Goal: Information Seeking & Learning: Learn about a topic

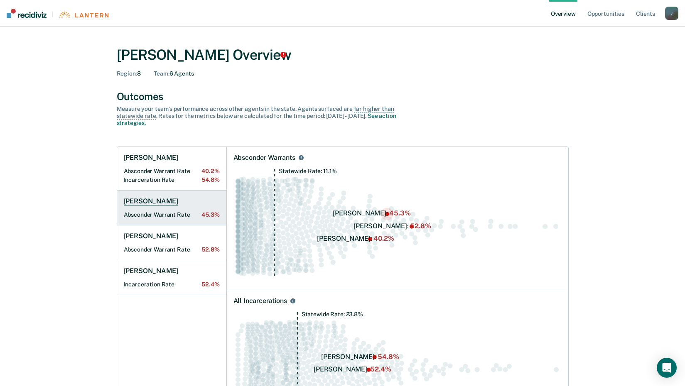
click at [152, 199] on h1 "[PERSON_NAME]" at bounding box center [151, 201] width 54 height 8
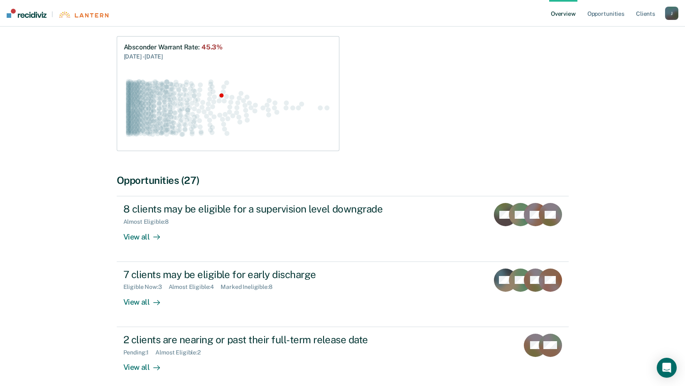
scroll to position [226, 0]
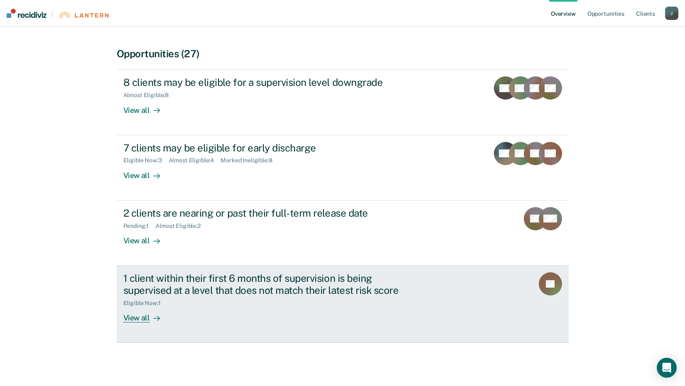
click at [143, 318] on div "View all" at bounding box center [146, 315] width 47 height 16
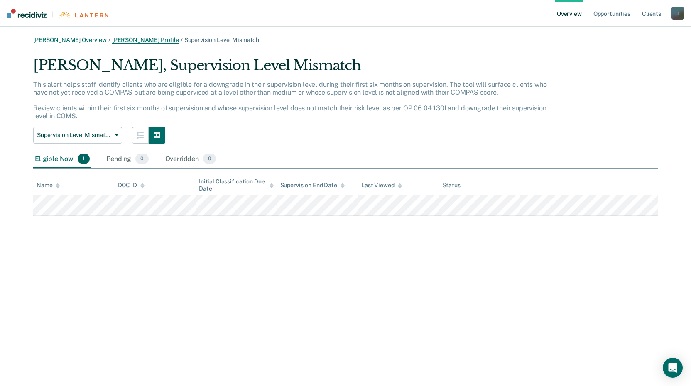
click at [171, 42] on link "[PERSON_NAME] Profile" at bounding box center [145, 40] width 67 height 7
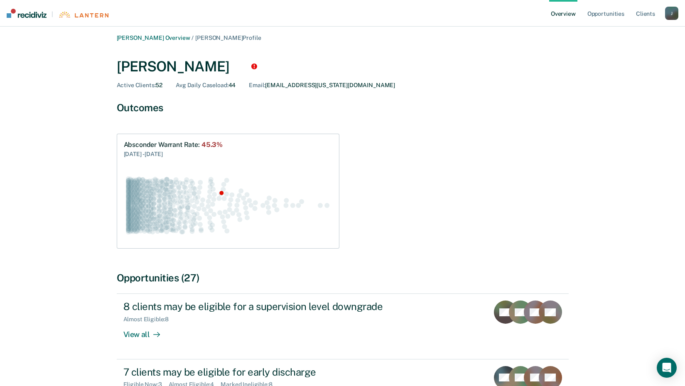
scroll to position [37, 0]
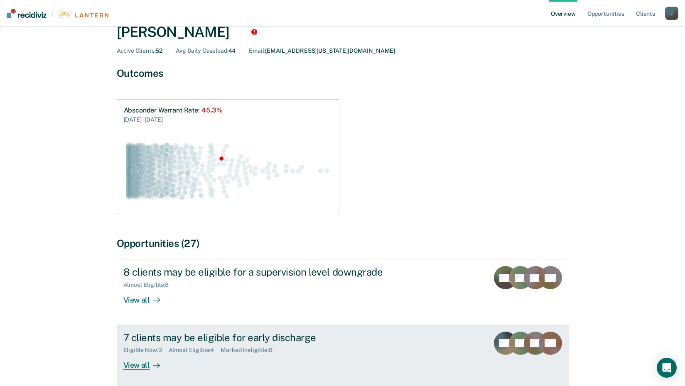
click at [138, 366] on div "View all" at bounding box center [146, 362] width 47 height 16
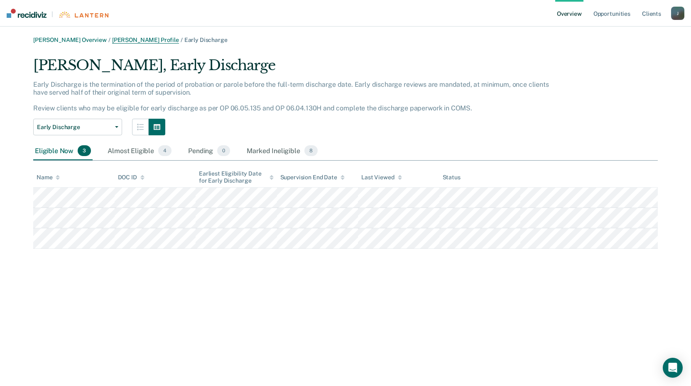
click at [172, 40] on link "[PERSON_NAME] Profile" at bounding box center [145, 40] width 67 height 7
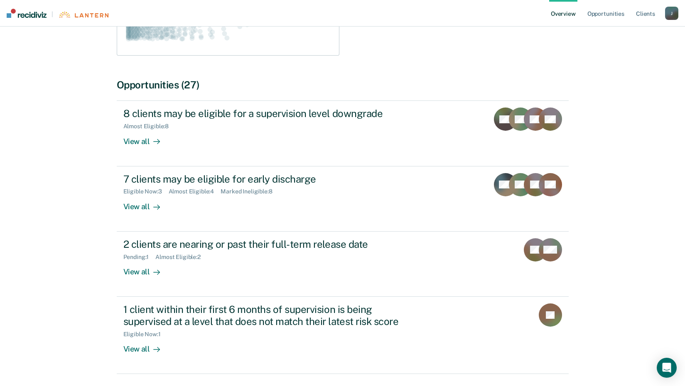
scroll to position [226, 0]
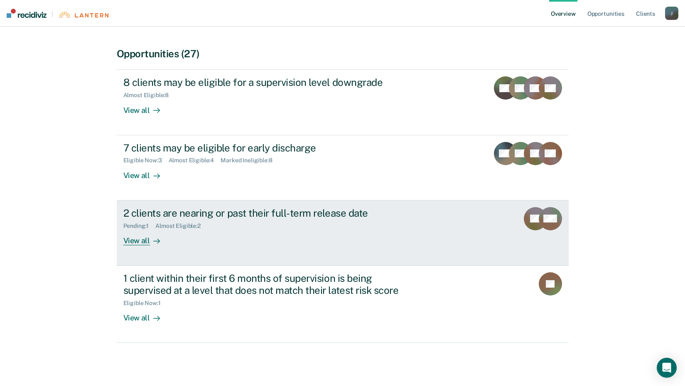
click at [139, 240] on div "View all" at bounding box center [146, 237] width 47 height 16
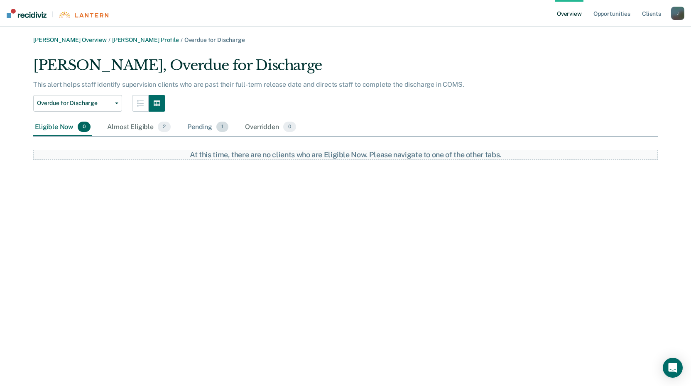
click at [205, 126] on div "Pending 1" at bounding box center [208, 127] width 44 height 18
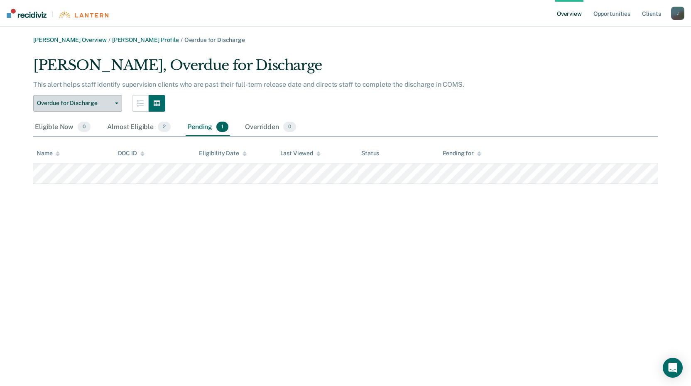
click at [119, 103] on button "Overdue for Discharge" at bounding box center [77, 103] width 89 height 17
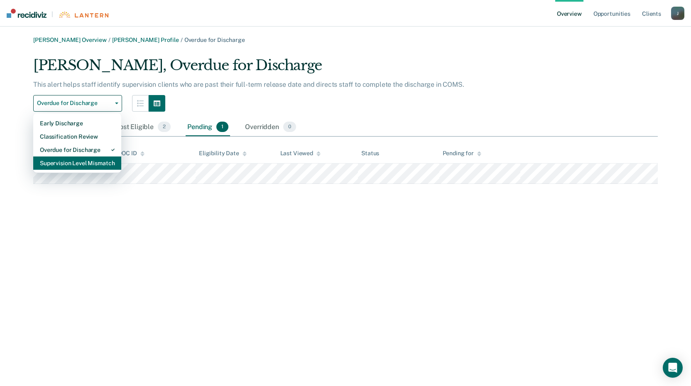
click at [110, 166] on div "Supervision Level Mismatch" at bounding box center [77, 163] width 75 height 13
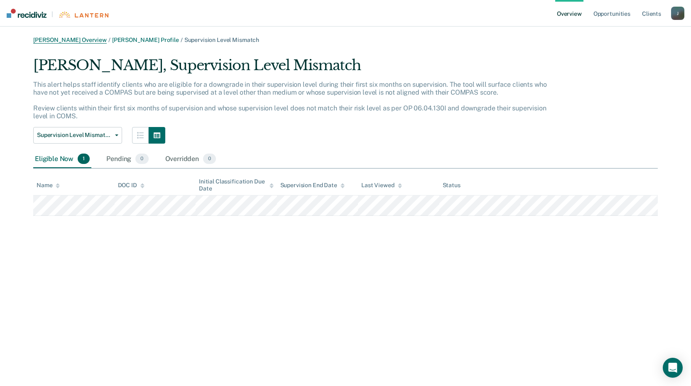
click at [86, 39] on link "[PERSON_NAME] Overview" at bounding box center [70, 40] width 74 height 7
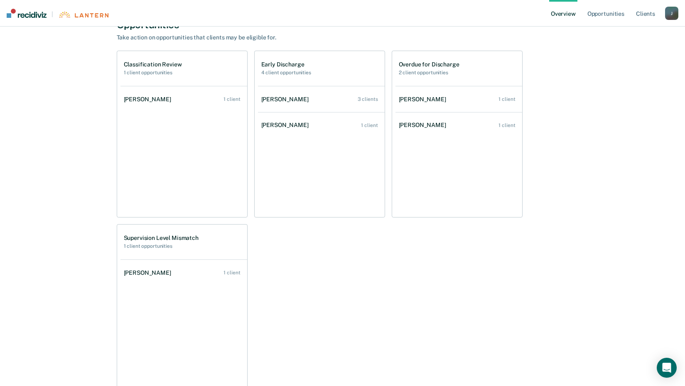
scroll to position [469, 0]
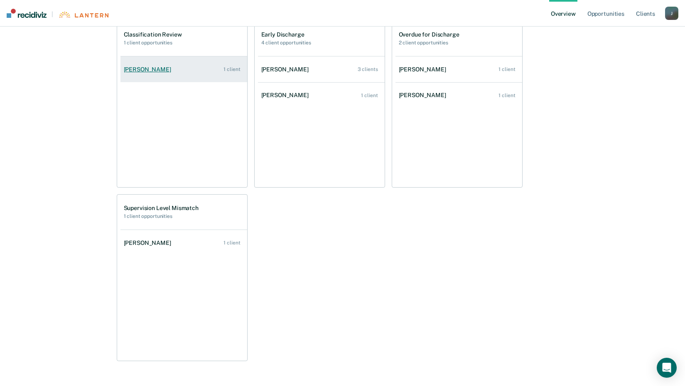
click at [159, 70] on div "[PERSON_NAME]" at bounding box center [149, 69] width 51 height 7
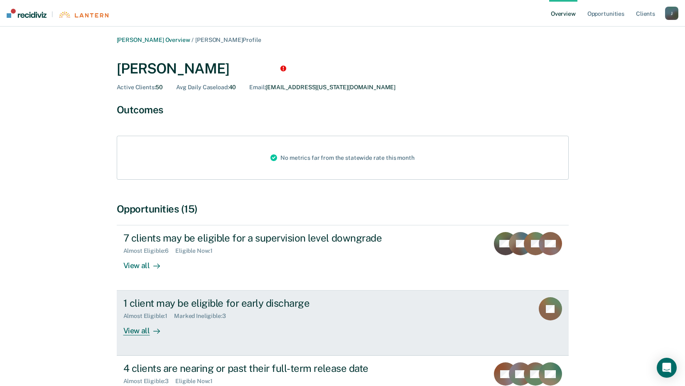
click at [154, 332] on icon at bounding box center [156, 331] width 7 height 7
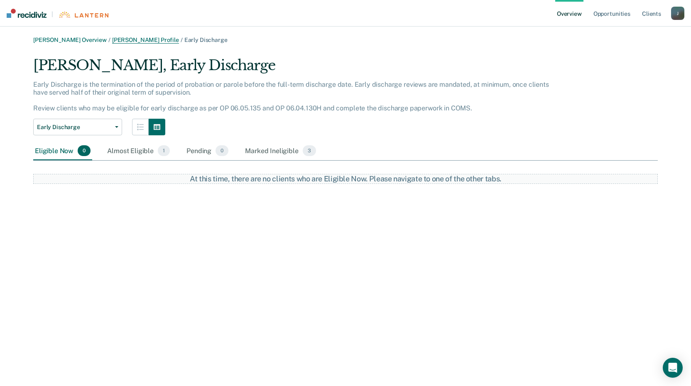
click at [148, 42] on link "[PERSON_NAME] Profile" at bounding box center [145, 40] width 67 height 7
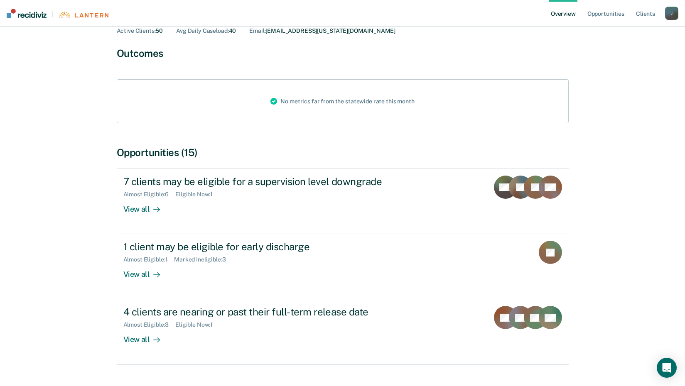
scroll to position [79, 0]
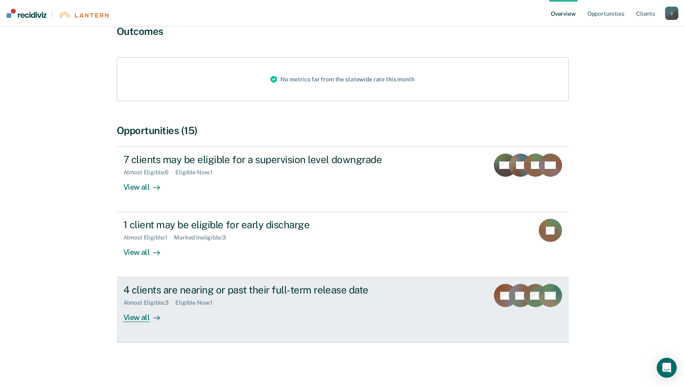
click at [140, 319] on div "View all" at bounding box center [146, 315] width 47 height 16
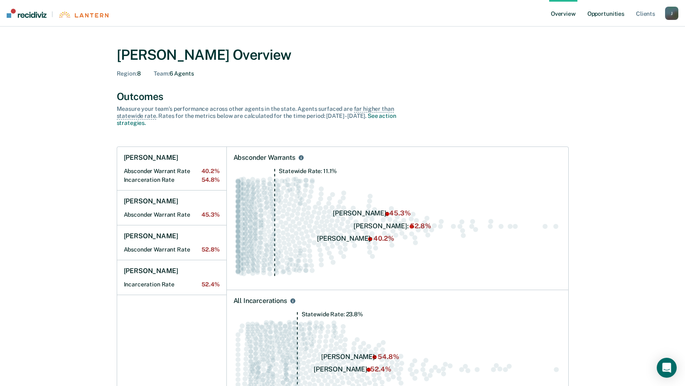
click at [611, 13] on link "Opportunities" at bounding box center [606, 13] width 40 height 27
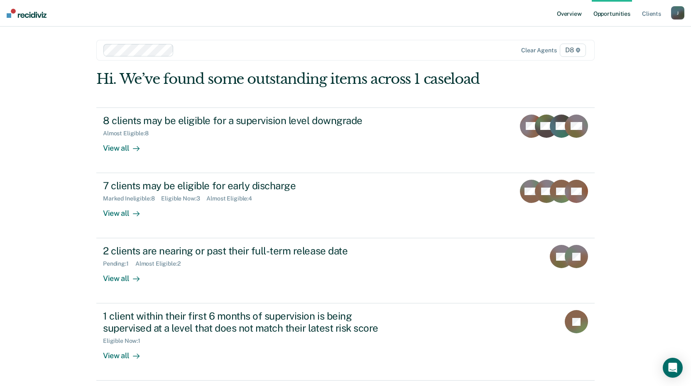
click at [566, 8] on link "Overview" at bounding box center [569, 13] width 28 height 27
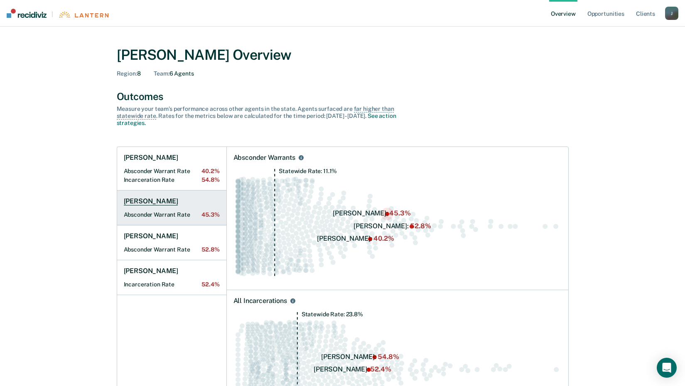
click at [170, 199] on h1 "[PERSON_NAME]" at bounding box center [151, 201] width 54 height 8
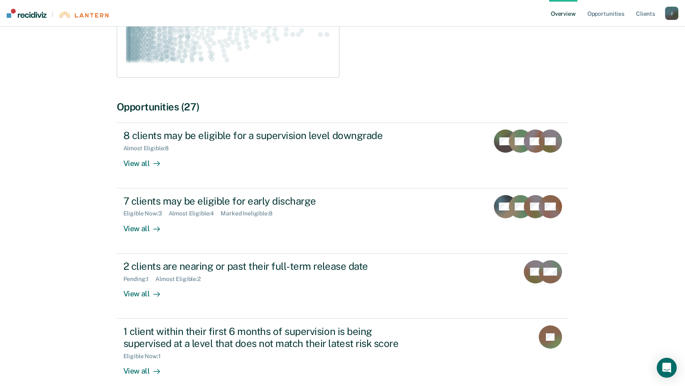
scroll to position [226, 0]
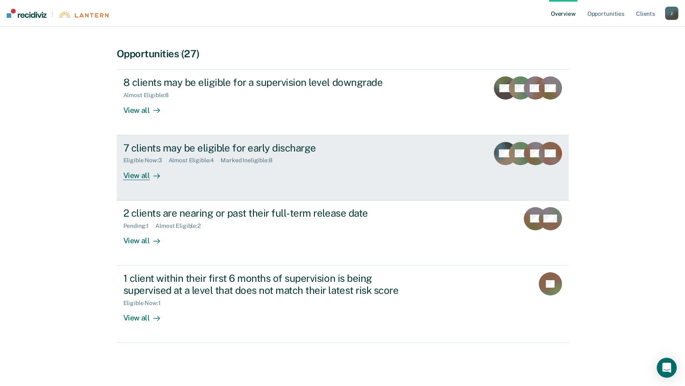
click at [136, 173] on div "View all" at bounding box center [146, 172] width 47 height 16
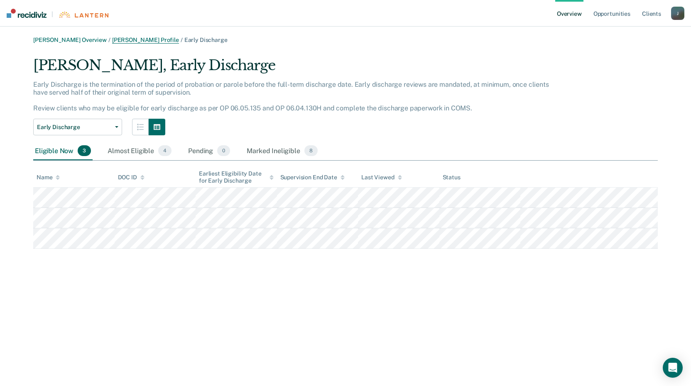
click at [148, 38] on link "[PERSON_NAME] Profile" at bounding box center [145, 40] width 67 height 7
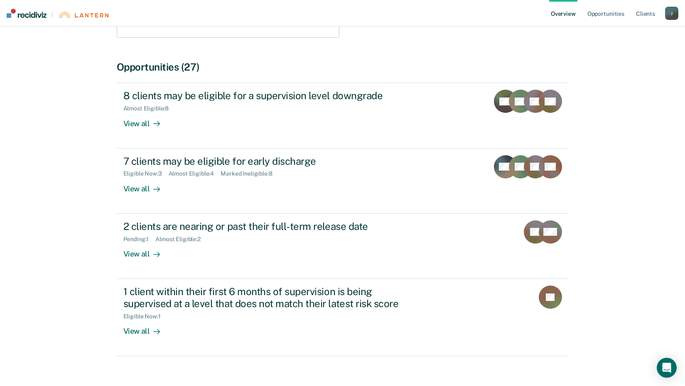
scroll to position [226, 0]
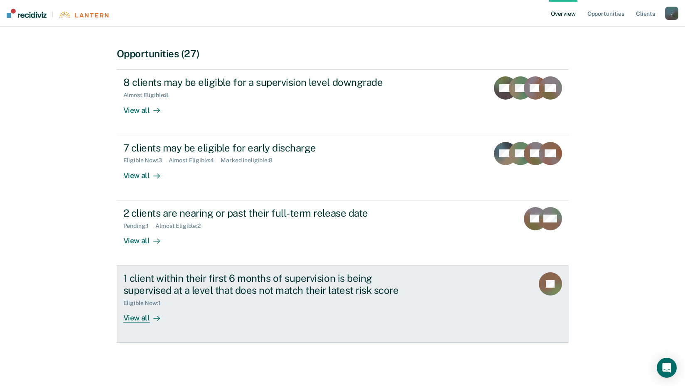
click at [138, 319] on div "View all" at bounding box center [146, 315] width 47 height 16
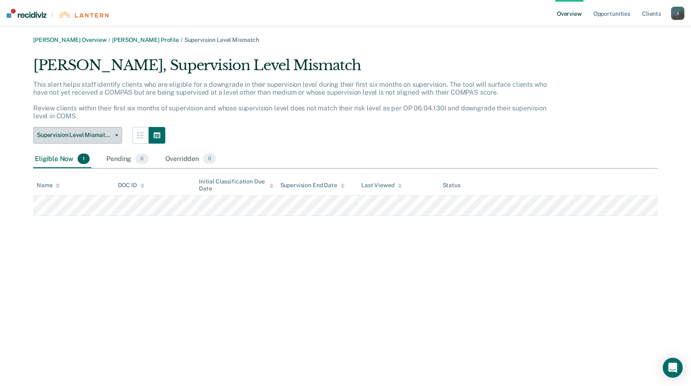
click at [118, 135] on button "Supervision Level Mismatch" at bounding box center [77, 135] width 89 height 17
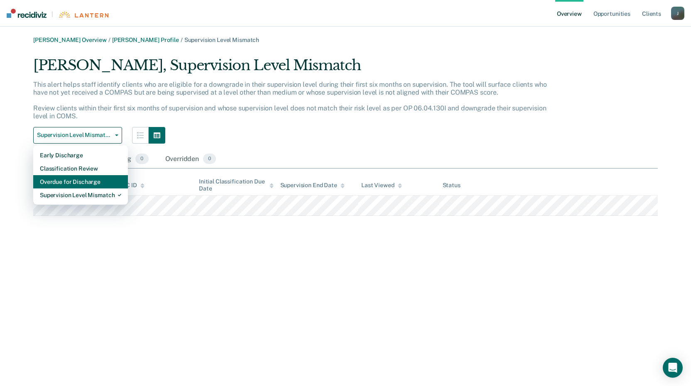
click at [110, 184] on div "Overdue for Discharge" at bounding box center [80, 181] width 81 height 13
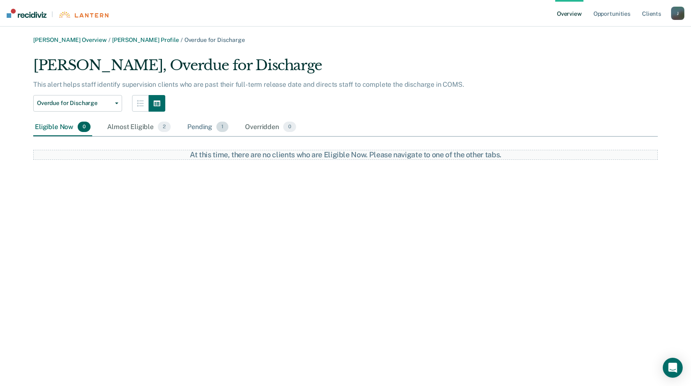
click at [203, 126] on div "Pending 1" at bounding box center [208, 127] width 44 height 18
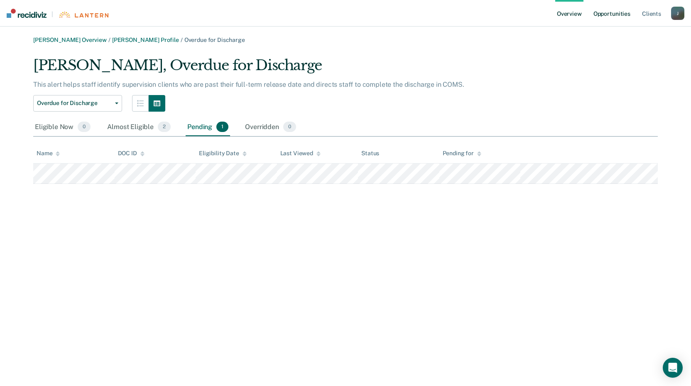
click at [612, 16] on link "Opportunities" at bounding box center [612, 13] width 40 height 27
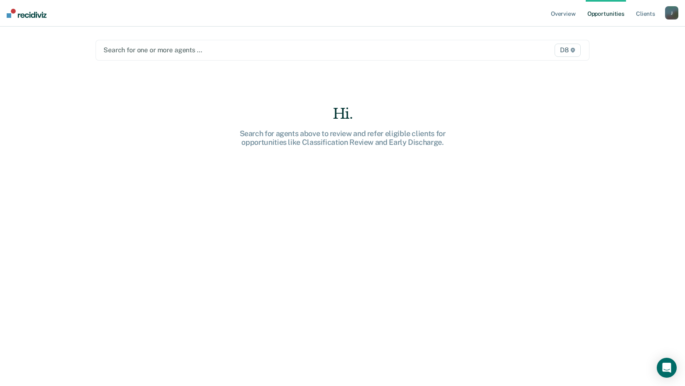
click at [161, 49] on div at bounding box center [270, 50] width 334 height 10
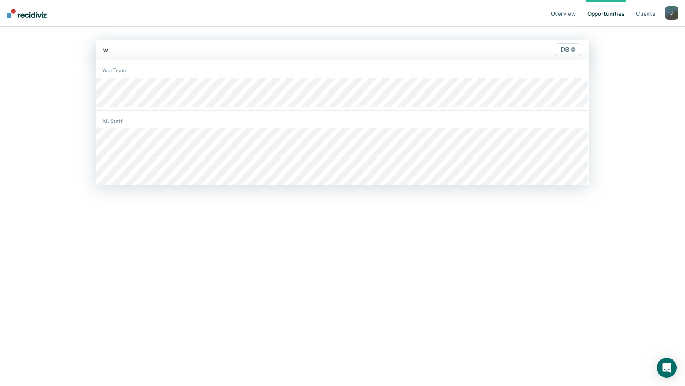
type input "wy"
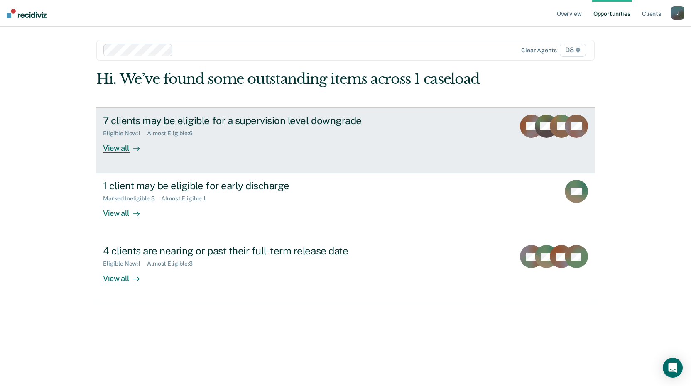
click at [120, 141] on div "View all" at bounding box center [126, 145] width 47 height 16
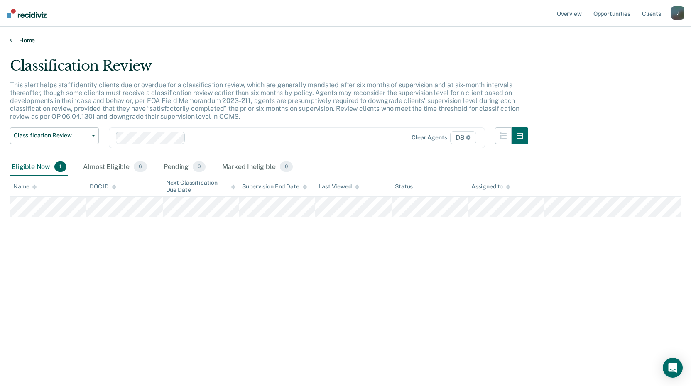
click at [23, 39] on link "Home" at bounding box center [345, 40] width 671 height 7
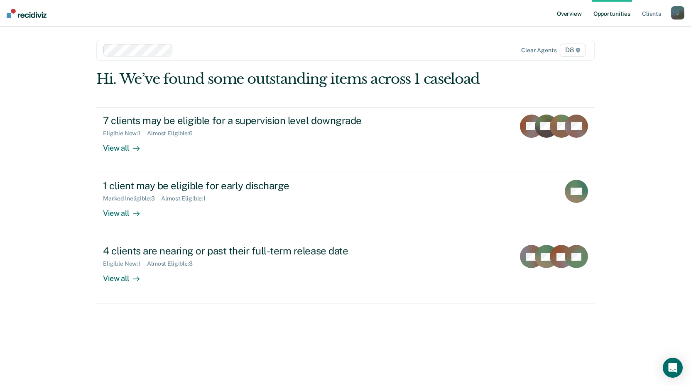
click at [566, 12] on link "Overview" at bounding box center [569, 13] width 28 height 27
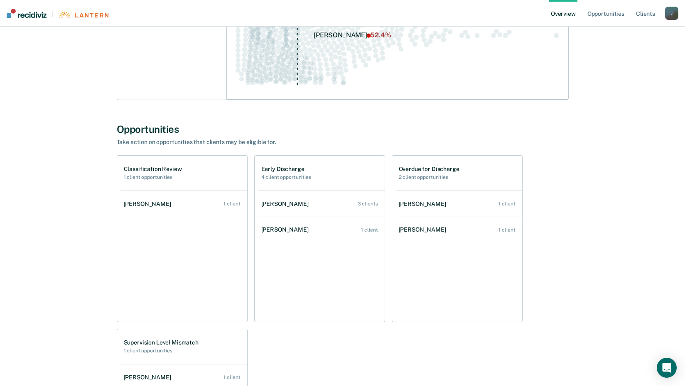
scroll to position [371, 0]
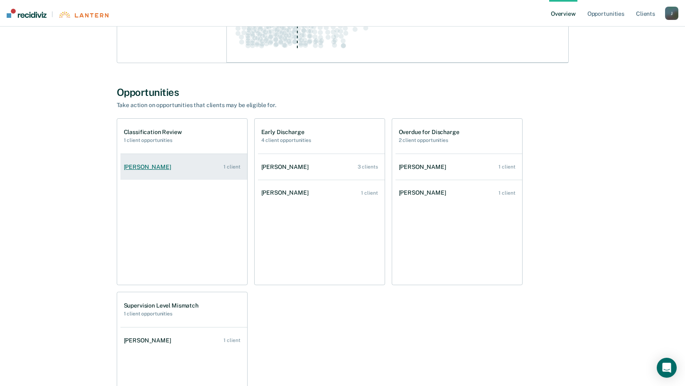
click at [150, 165] on div "[PERSON_NAME]" at bounding box center [149, 167] width 51 height 7
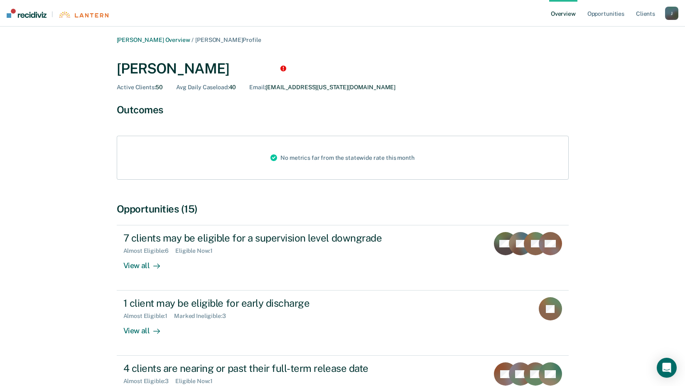
scroll to position [79, 0]
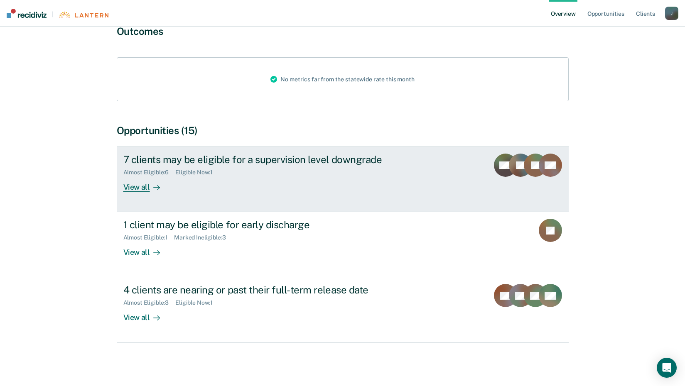
click at [138, 189] on div "View all" at bounding box center [146, 184] width 47 height 16
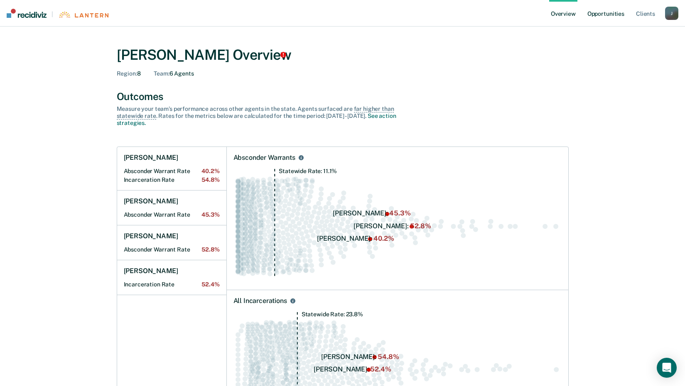
click at [615, 15] on link "Opportunities" at bounding box center [606, 13] width 40 height 27
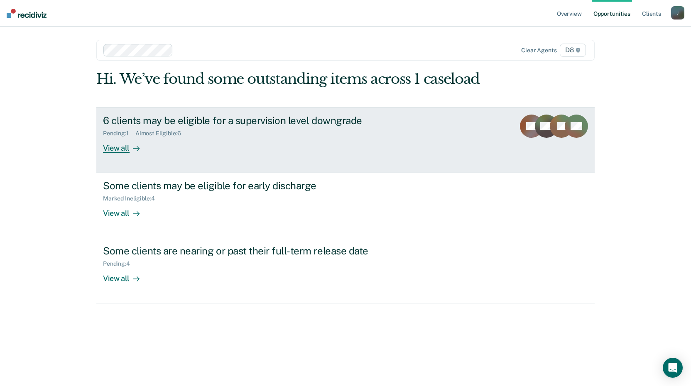
click at [116, 147] on div "View all" at bounding box center [126, 145] width 47 height 16
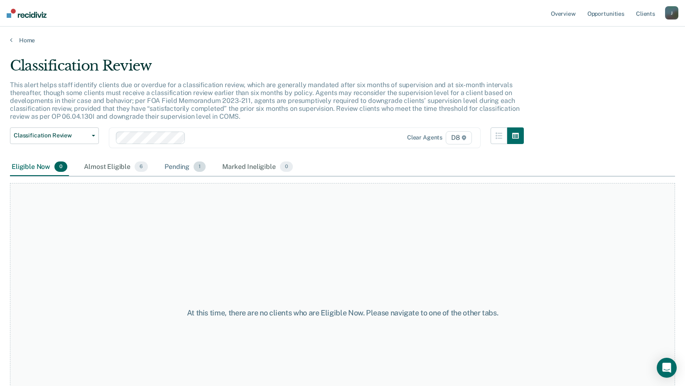
click at [183, 168] on div "Pending 1" at bounding box center [185, 167] width 44 height 18
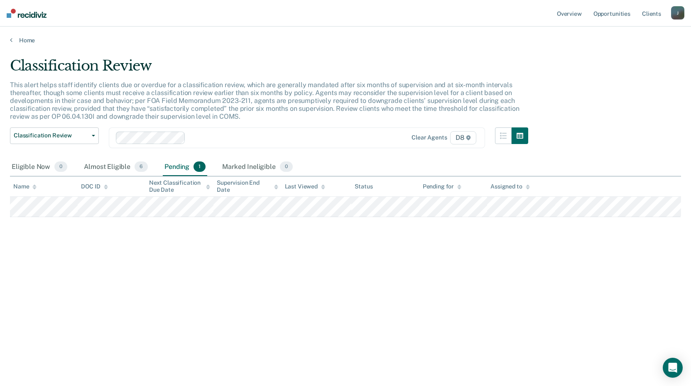
click at [601, 45] on main "Classification Review This alert helps staff identify clients due or overdue fo…" at bounding box center [345, 214] width 691 height 340
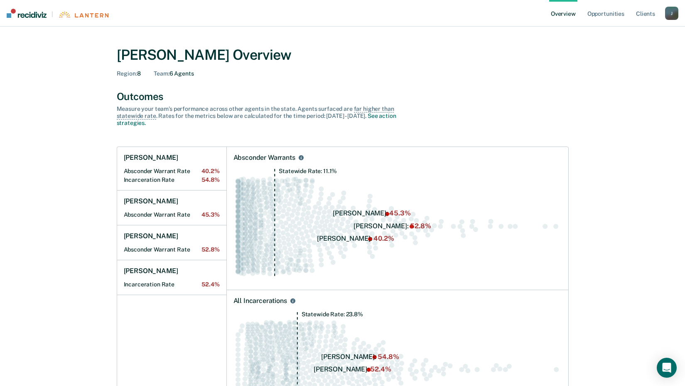
click at [571, 14] on link "Overview" at bounding box center [563, 13] width 28 height 27
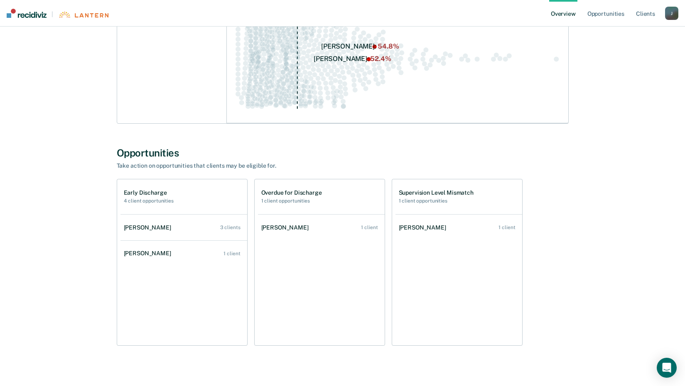
scroll to position [313, 0]
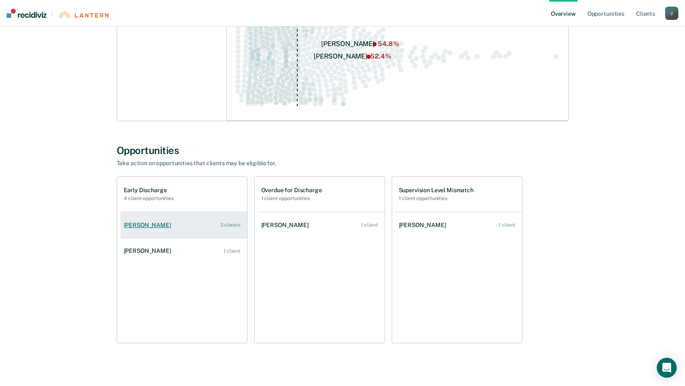
click at [157, 226] on div "[PERSON_NAME]" at bounding box center [149, 225] width 51 height 7
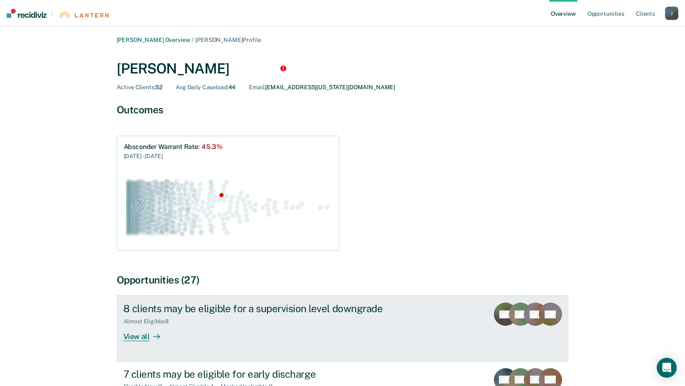
click at [138, 336] on div "View all" at bounding box center [146, 333] width 47 height 16
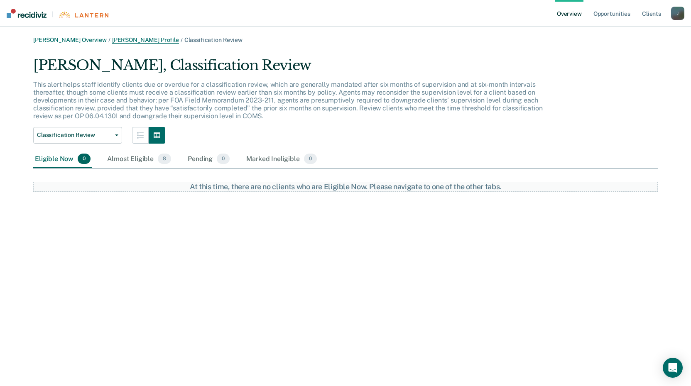
click at [165, 40] on link "[PERSON_NAME] Profile" at bounding box center [145, 40] width 67 height 7
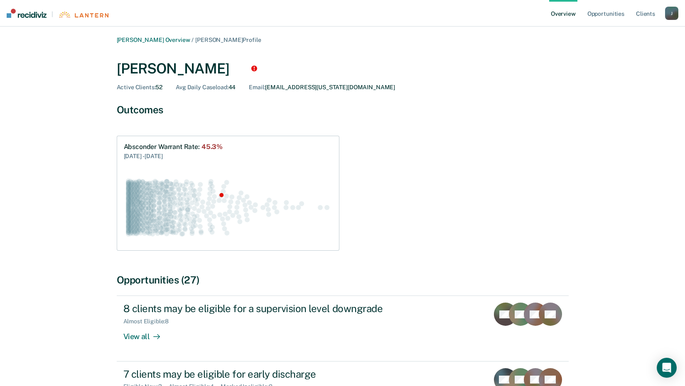
scroll to position [226, 0]
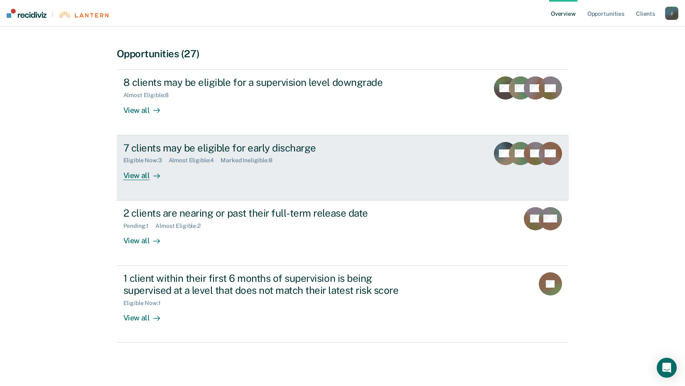
click at [138, 174] on div "View all" at bounding box center [146, 172] width 47 height 16
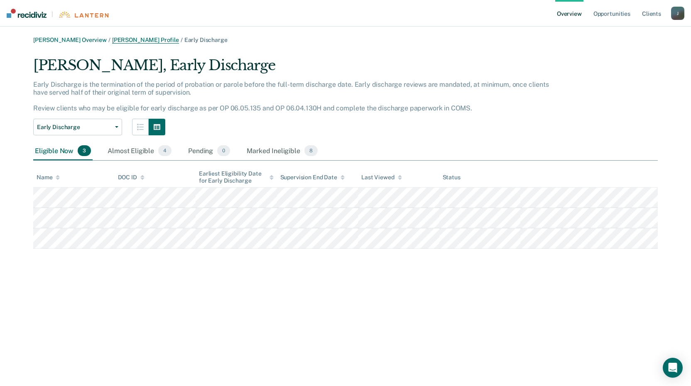
click at [134, 40] on link "[PERSON_NAME] Profile" at bounding box center [145, 40] width 67 height 7
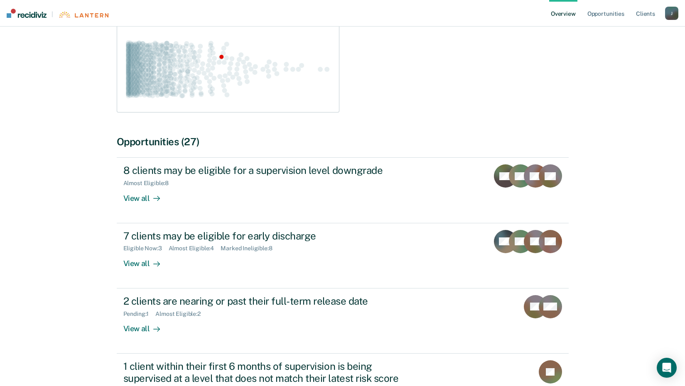
scroll to position [226, 0]
